Goal: Transaction & Acquisition: Purchase product/service

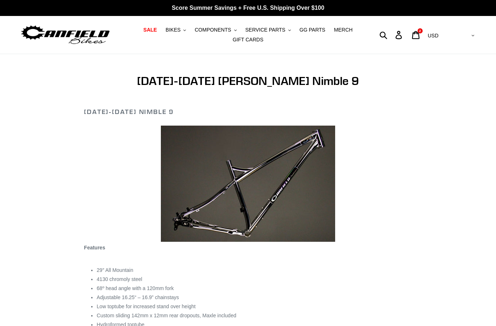
click at [180, 32] on span "BIKES" at bounding box center [173, 30] width 15 height 6
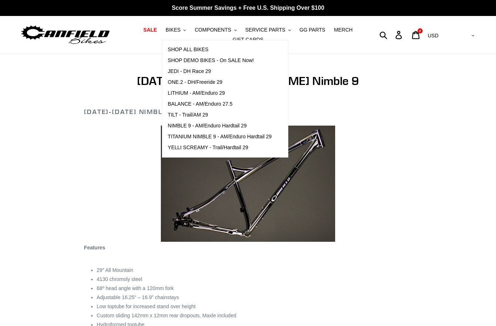
click at [217, 127] on span "NIMBLE 9 - AM/Enduro Hardtail 29" at bounding box center [207, 126] width 79 height 6
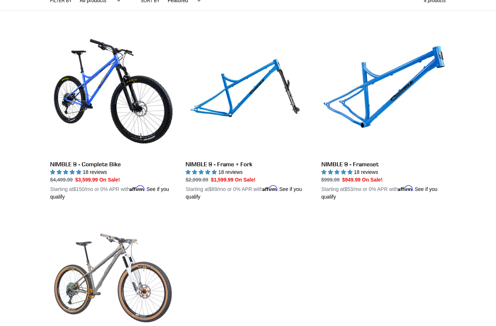
scroll to position [187, 0]
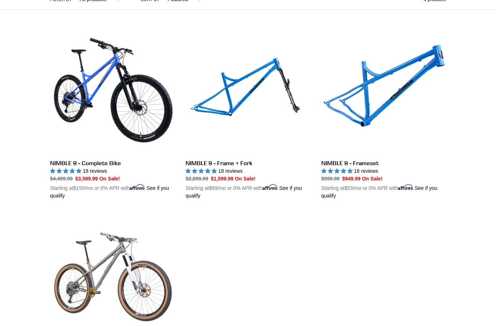
click at [376, 112] on link "NIMBLE 9 - Frameset" at bounding box center [383, 115] width 124 height 170
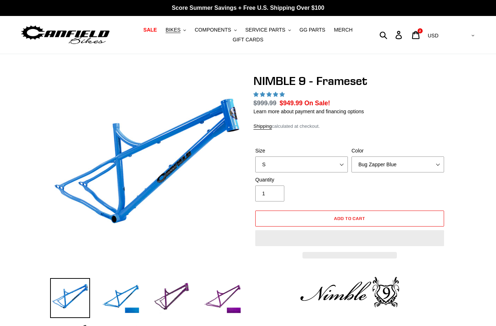
select select "highest-rating"
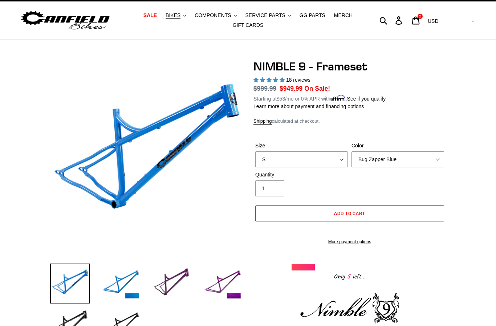
scroll to position [15, 0]
click at [323, 160] on select "S M L XL" at bounding box center [301, 159] width 93 height 16
select select "L"
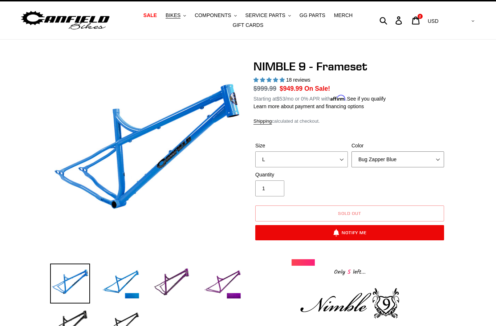
click at [436, 154] on select "Bug Zapper Blue Purple Haze -Sold Out Galaxy Black" at bounding box center [397, 159] width 93 height 16
select select "Galaxy Black"
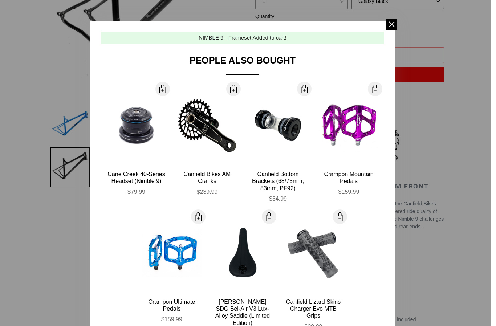
scroll to position [179, 0]
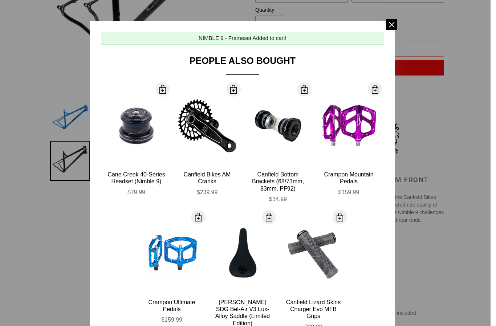
click at [390, 28] on span at bounding box center [391, 24] width 11 height 11
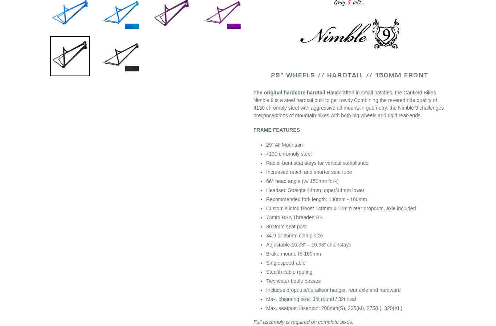
scroll to position [283, 0]
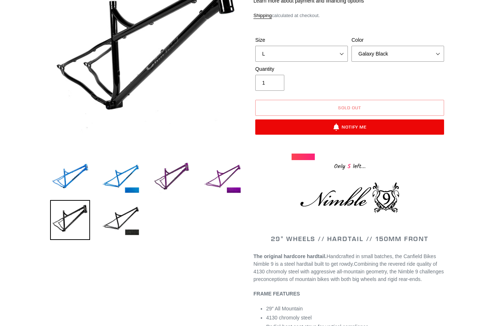
click at [135, 225] on img at bounding box center [121, 220] width 40 height 40
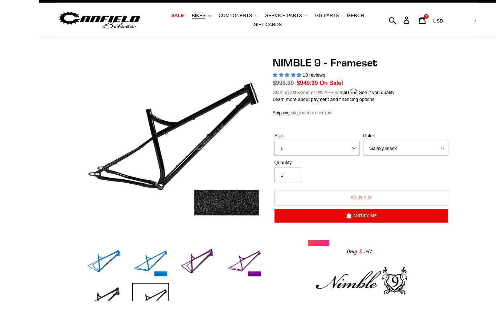
scroll to position [31, 0]
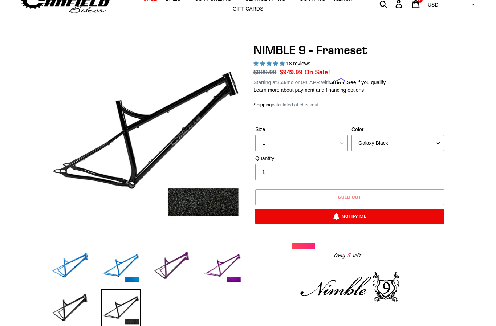
click at [78, 305] on img at bounding box center [70, 309] width 40 height 40
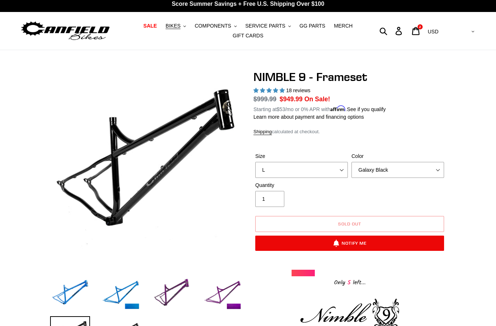
scroll to position [7, 0]
